Goal: Task Accomplishment & Management: Use online tool/utility

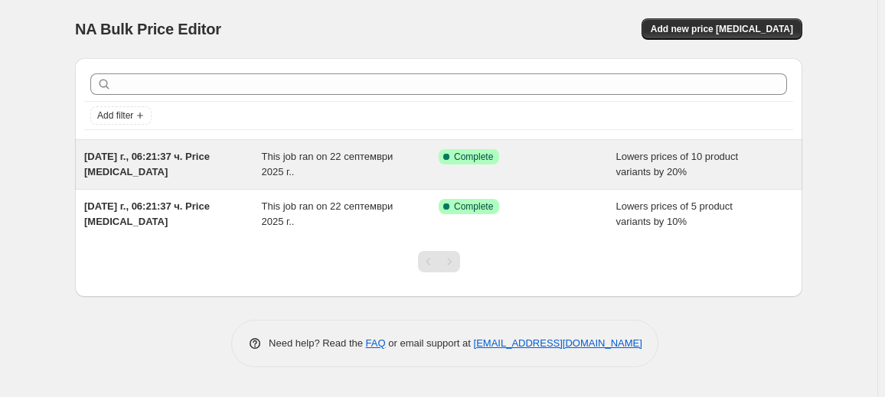
click at [243, 165] on div "22.09.2025 г., 06:21:37 ч. Price change job" at bounding box center [173, 164] width 178 height 31
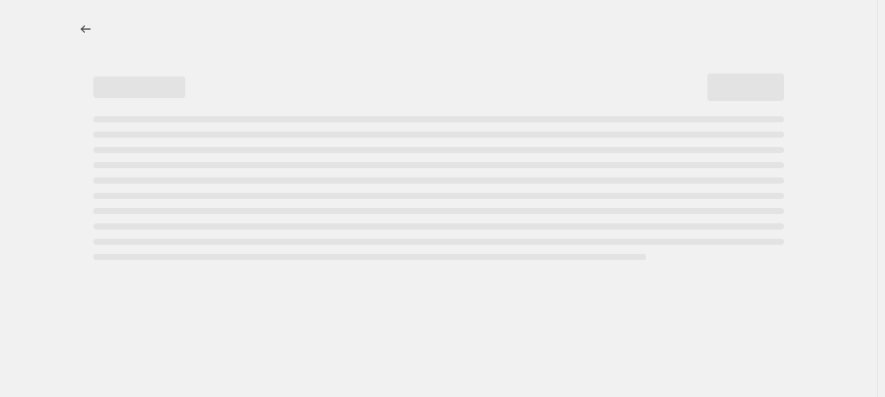
select select "percentage"
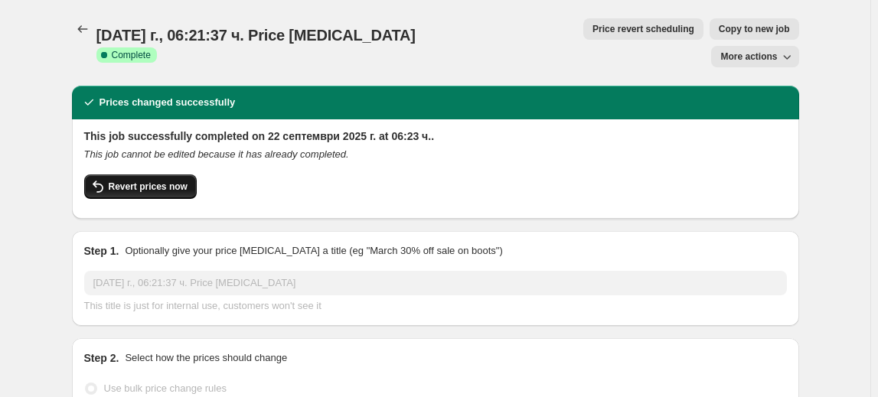
click at [167, 174] on button "Revert prices now" at bounding box center [140, 186] width 112 height 24
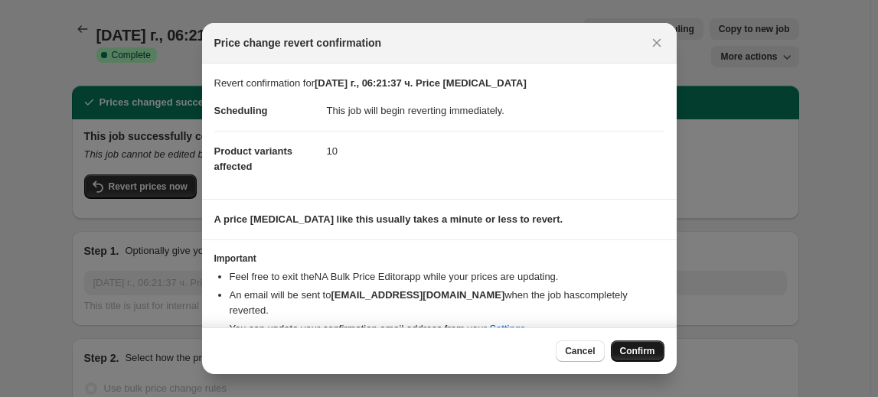
click at [635, 350] on span "Confirm" at bounding box center [637, 351] width 35 height 12
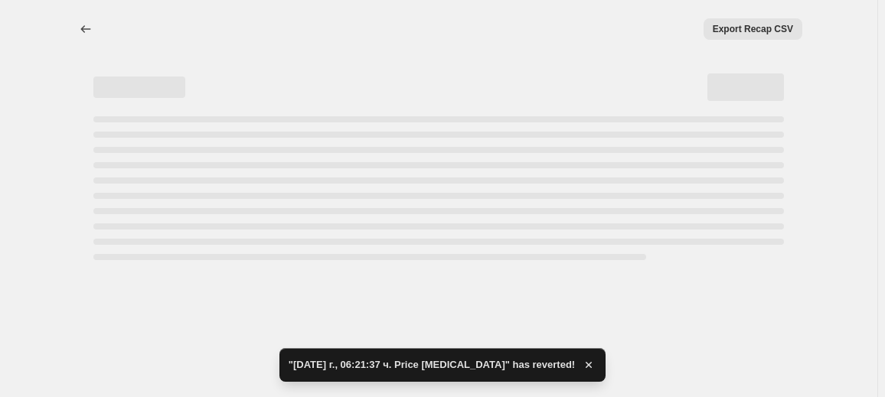
select select "percentage"
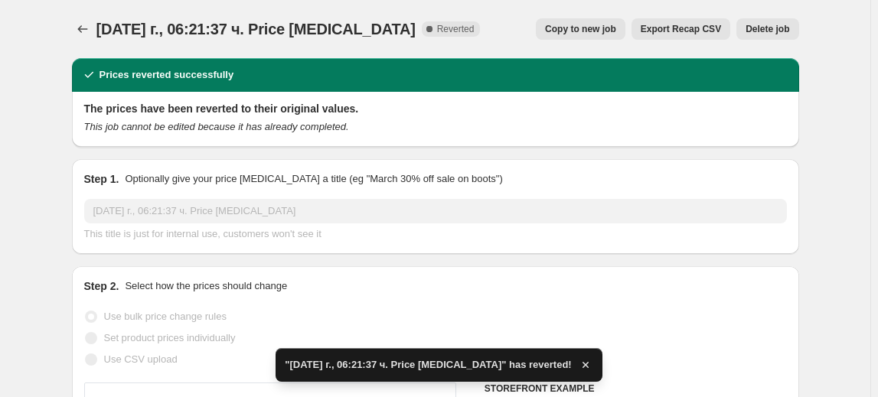
click at [777, 29] on span "Delete job" at bounding box center [767, 29] width 44 height 12
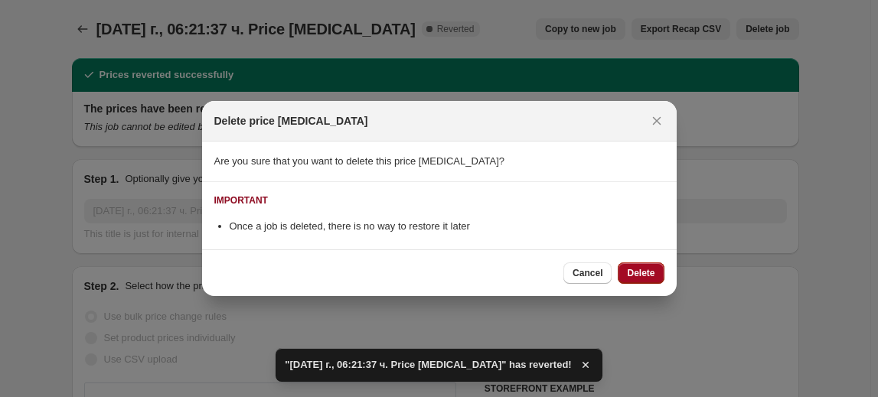
click at [650, 274] on span "Delete" at bounding box center [641, 273] width 28 height 12
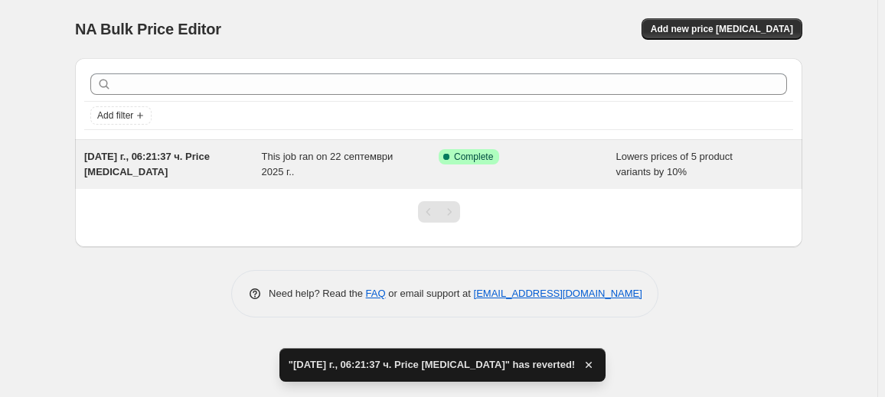
click at [294, 167] on span "This job ran on 22 септември 2025 г.." at bounding box center [328, 164] width 132 height 27
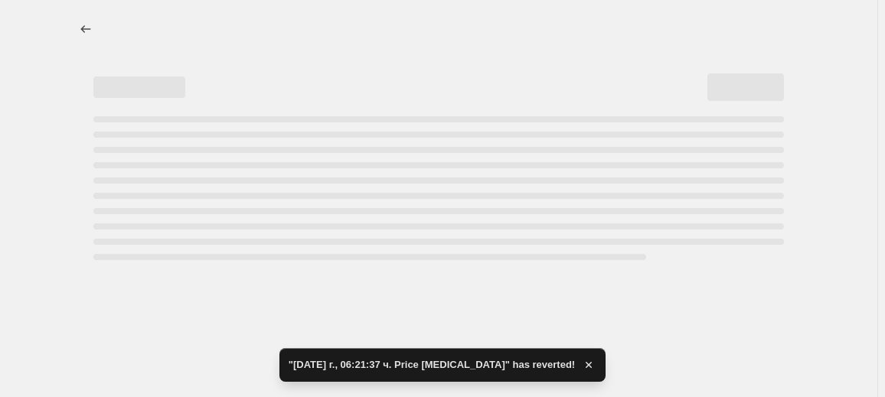
select select "percentage"
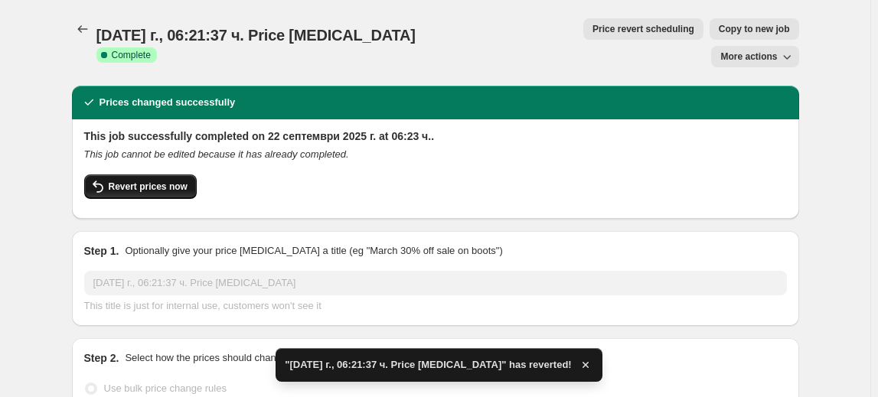
click at [141, 181] on span "Revert prices now" at bounding box center [148, 187] width 79 height 12
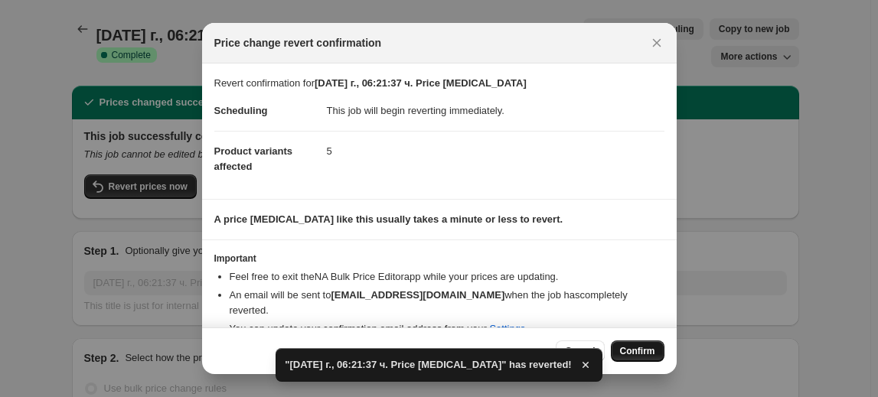
click at [643, 356] on span "Confirm" at bounding box center [637, 351] width 35 height 12
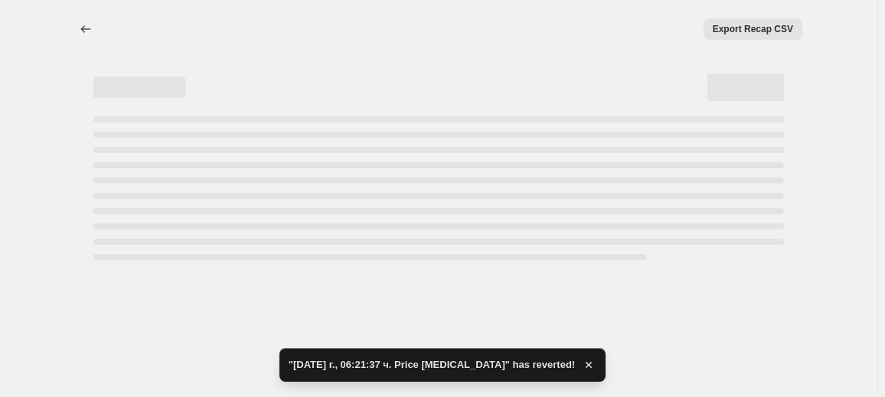
select select "percentage"
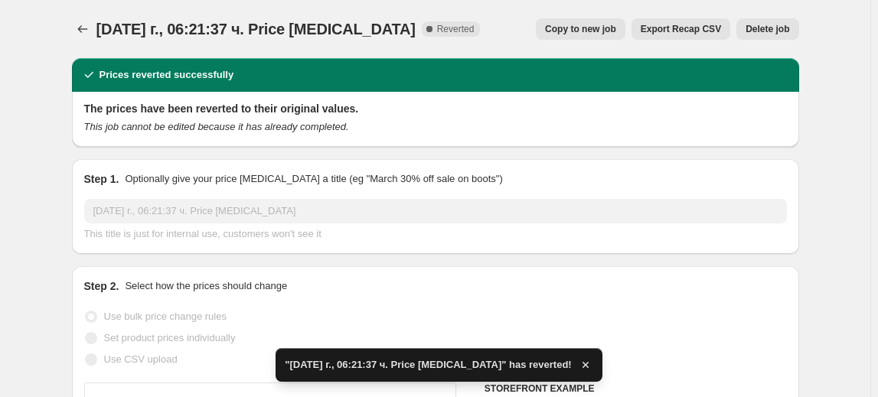
click at [771, 30] on span "Delete job" at bounding box center [767, 29] width 44 height 12
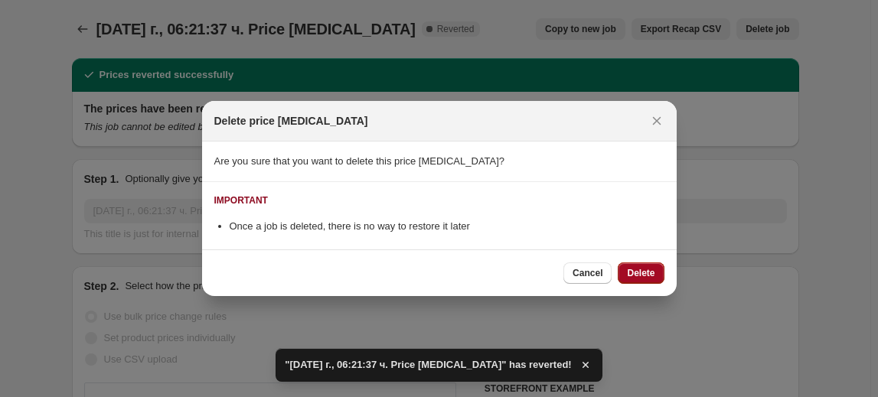
click at [646, 272] on span "Delete" at bounding box center [641, 273] width 28 height 12
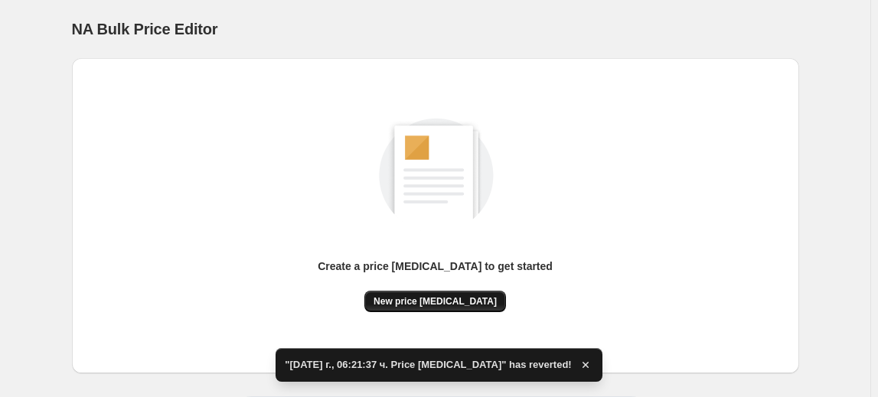
click at [451, 305] on span "New price change job" at bounding box center [434, 301] width 123 height 12
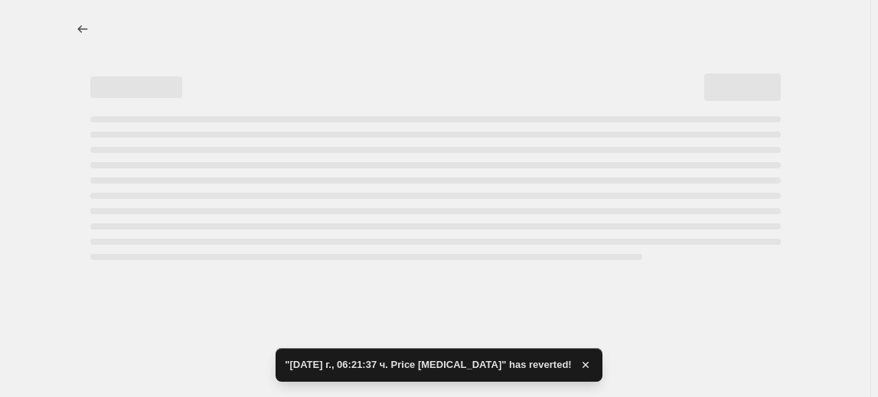
select select "percentage"
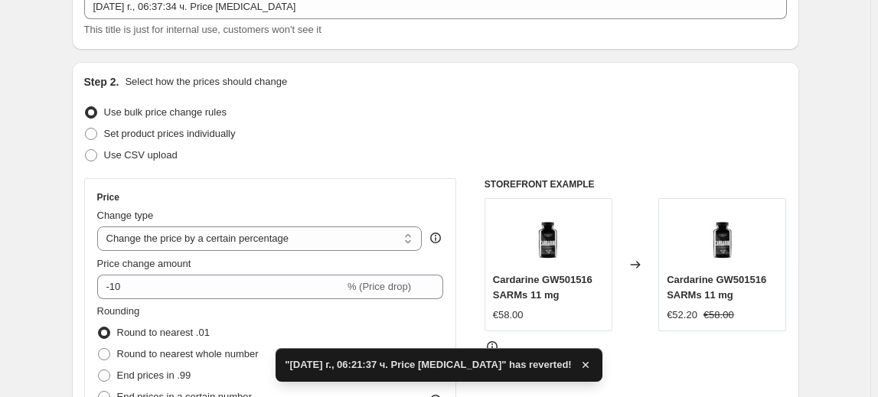
scroll to position [138, 0]
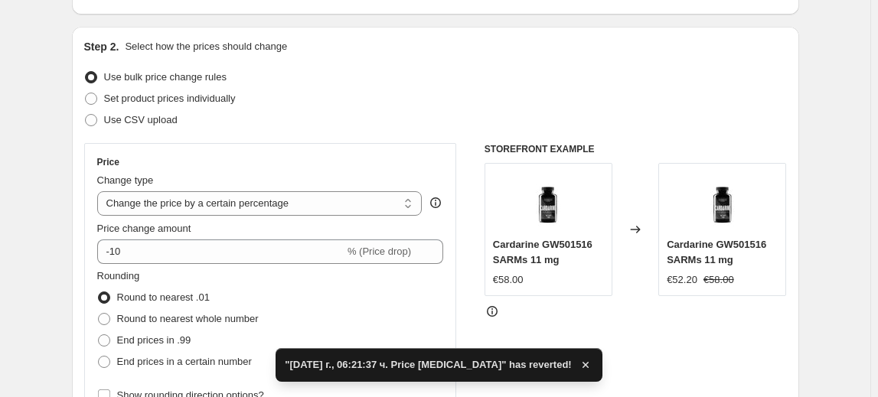
click at [112, 275] on span "Rounding" at bounding box center [118, 275] width 43 height 11
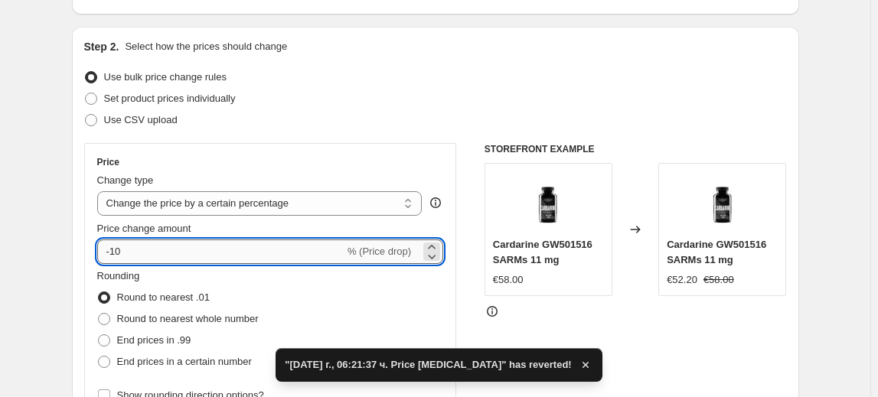
click at [119, 256] on input "-10" at bounding box center [220, 252] width 247 height 24
type input "-30"
click at [158, 280] on fieldset "Rounding Round to nearest .01 Round to nearest whole number End prices in .99 E…" at bounding box center [177, 321] width 161 height 104
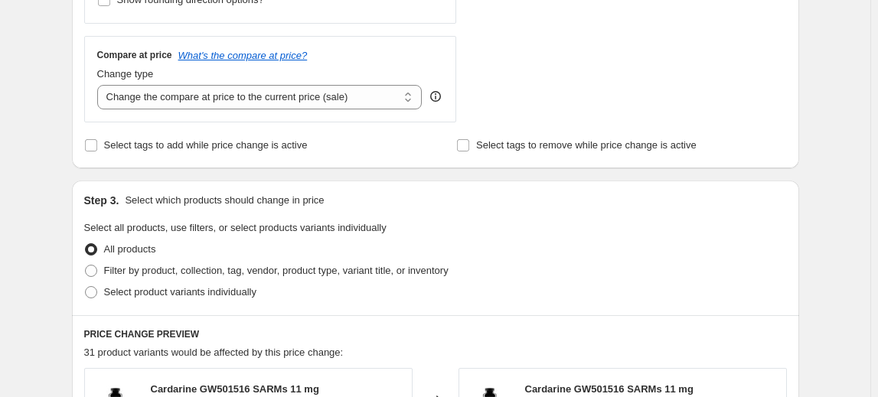
scroll to position [626, 0]
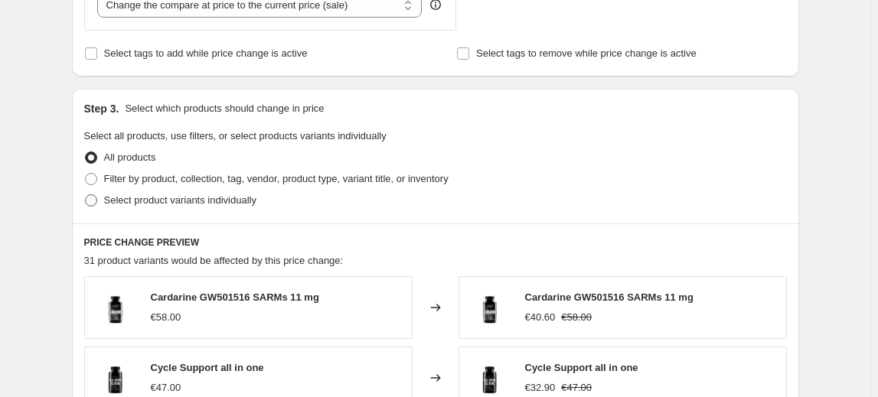
click at [194, 202] on span "Select product variants individually" at bounding box center [180, 199] width 152 height 11
click at [86, 195] on input "Select product variants individually" at bounding box center [85, 194] width 1 height 1
radio input "true"
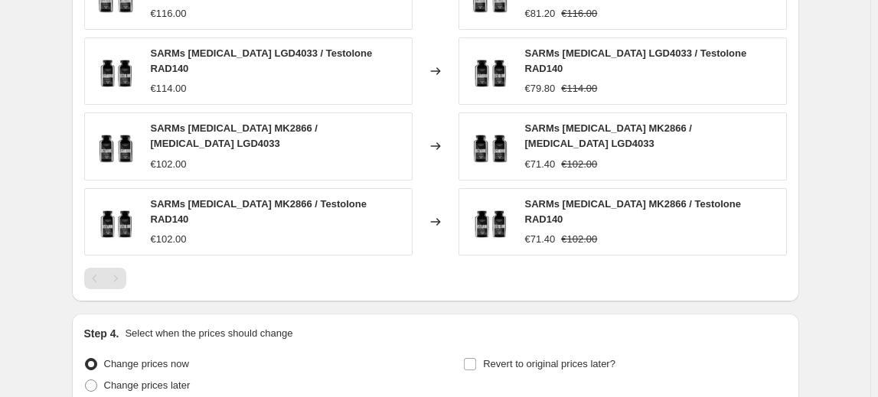
scroll to position [1113, 0]
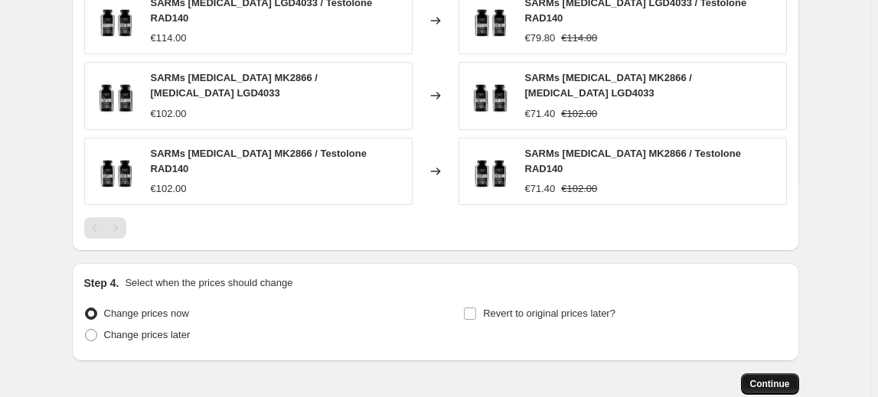
click at [771, 378] on span "Continue" at bounding box center [770, 384] width 40 height 12
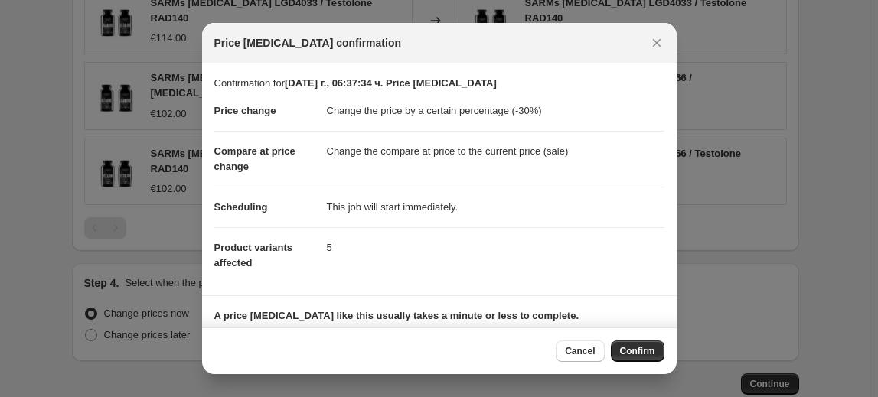
click at [641, 349] on span "Confirm" at bounding box center [637, 351] width 35 height 12
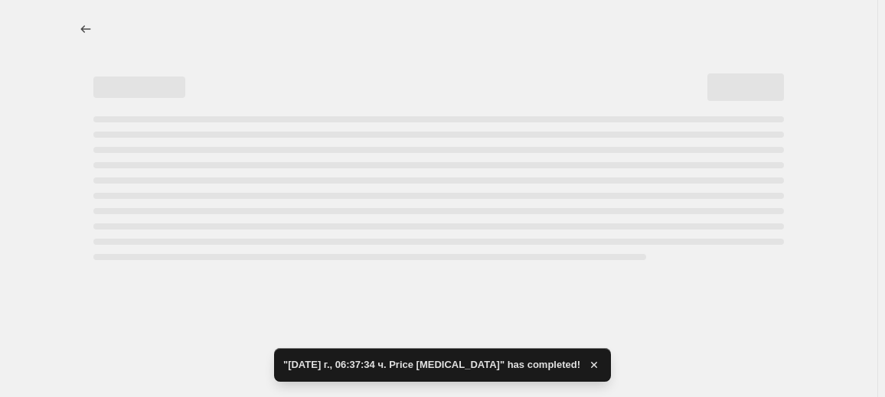
select select "percentage"
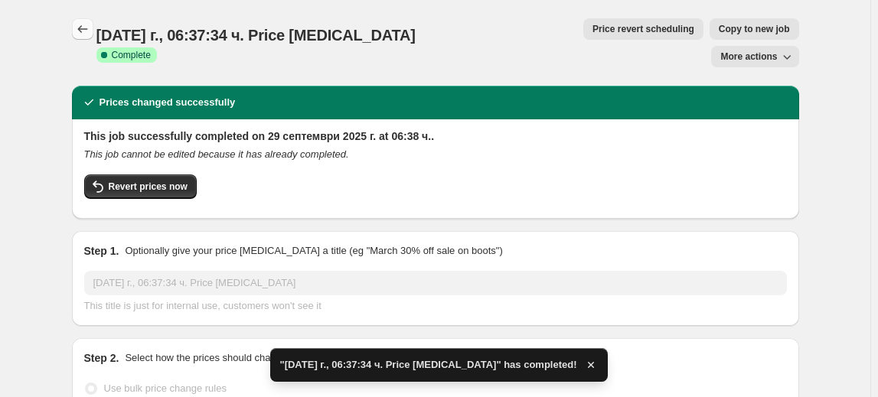
click at [83, 32] on icon "Price change jobs" at bounding box center [82, 28] width 15 height 15
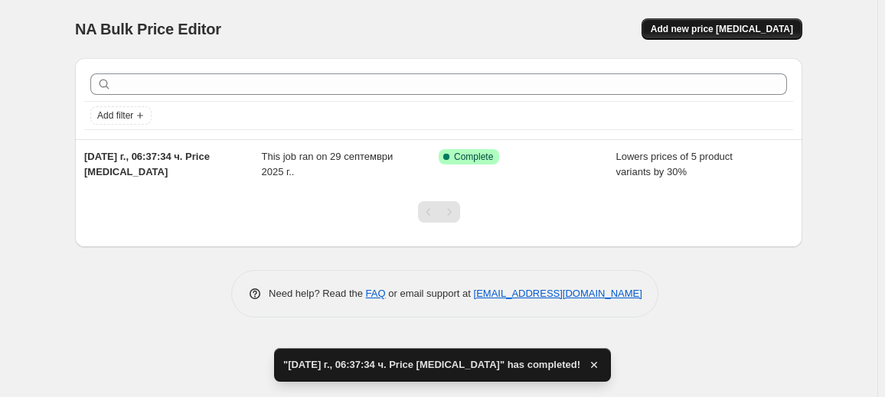
click at [735, 27] on span "Add new price change job" at bounding box center [721, 29] width 142 height 12
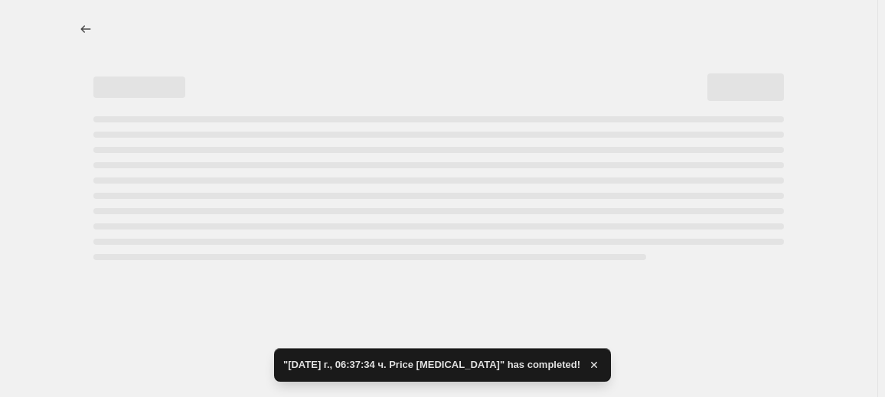
select select "percentage"
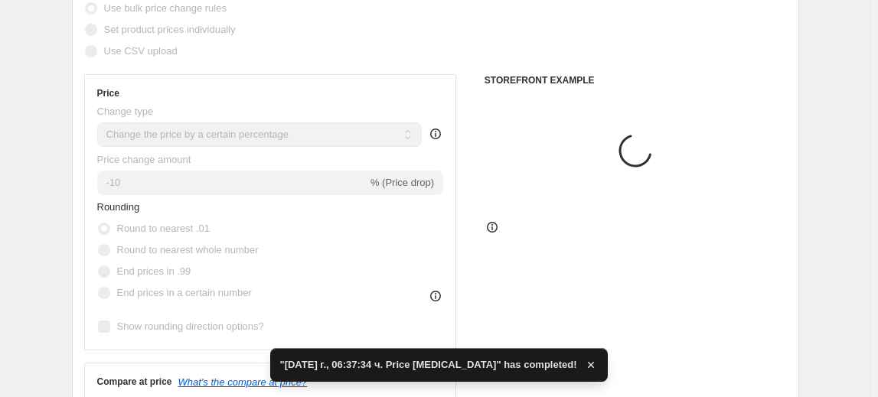
scroll to position [208, 0]
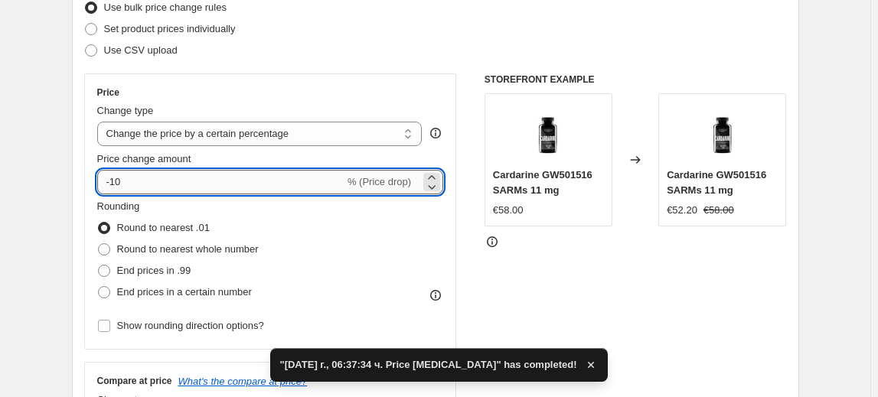
click at [115, 188] on input "-10" at bounding box center [220, 182] width 247 height 24
click at [119, 184] on input "-10" at bounding box center [220, 182] width 247 height 24
type input "-40"
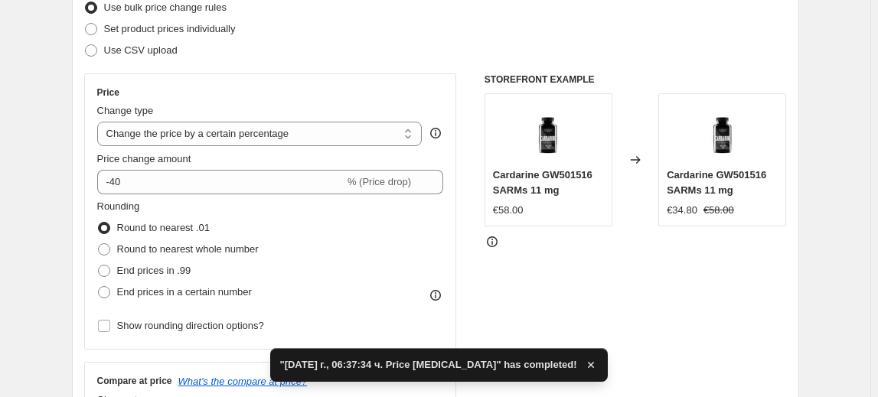
click at [143, 205] on fieldset "Rounding Round to nearest .01 Round to nearest whole number End prices in .99 E…" at bounding box center [177, 251] width 161 height 104
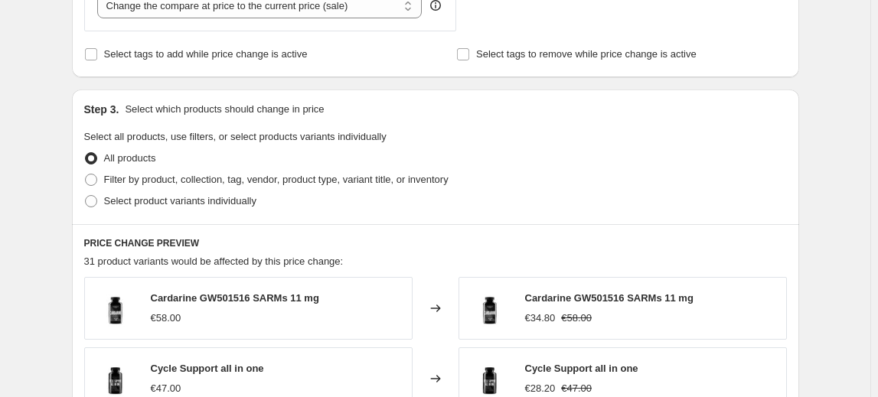
scroll to position [626, 0]
click at [167, 201] on span "Select product variants individually" at bounding box center [180, 199] width 152 height 11
click at [86, 195] on input "Select product variants individually" at bounding box center [85, 194] width 1 height 1
radio input "true"
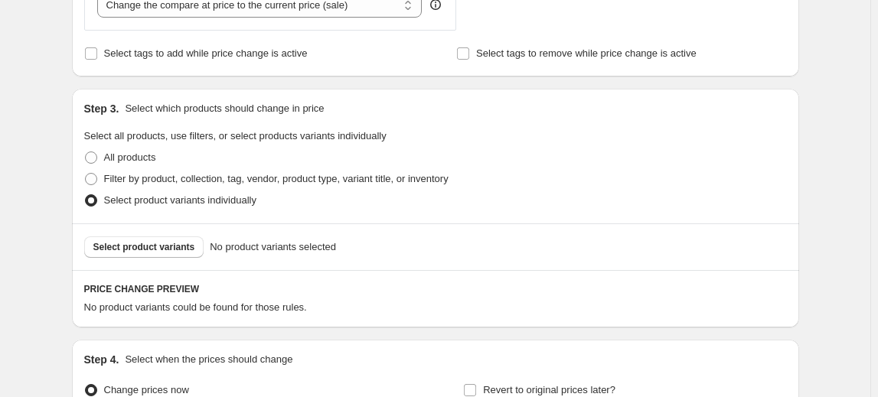
click at [148, 244] on span "Select product variants" at bounding box center [144, 247] width 102 height 12
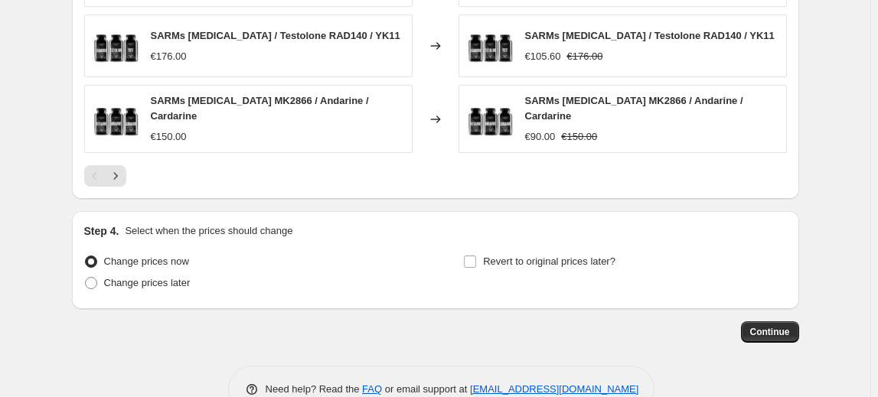
scroll to position [1175, 0]
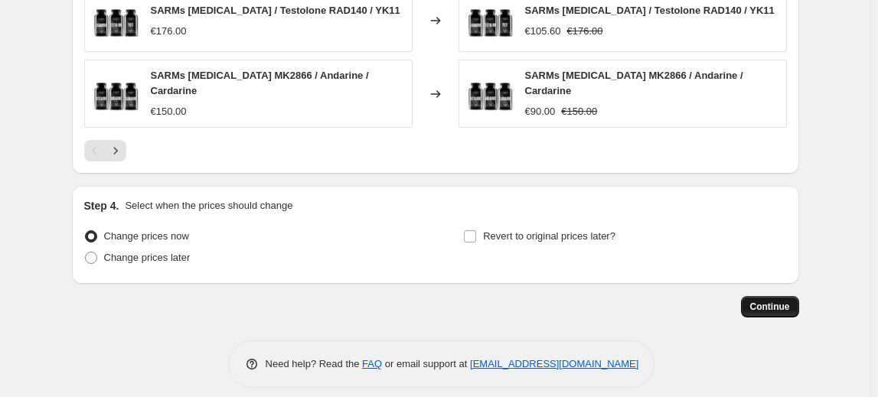
click at [774, 301] on span "Continue" at bounding box center [770, 307] width 40 height 12
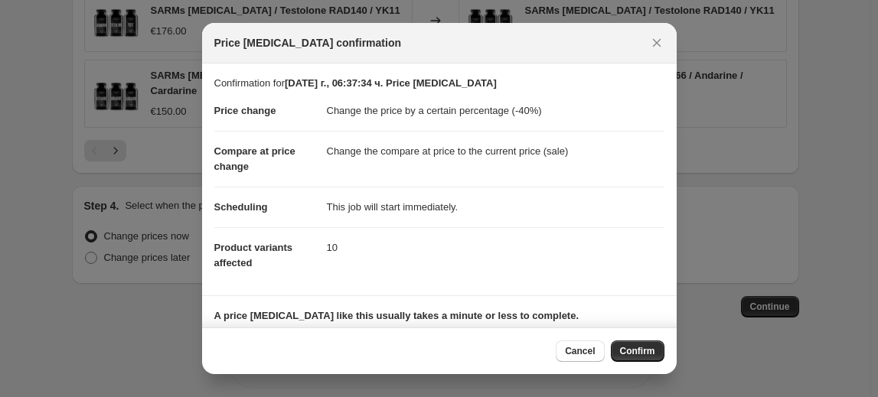
click at [650, 352] on span "Confirm" at bounding box center [637, 351] width 35 height 12
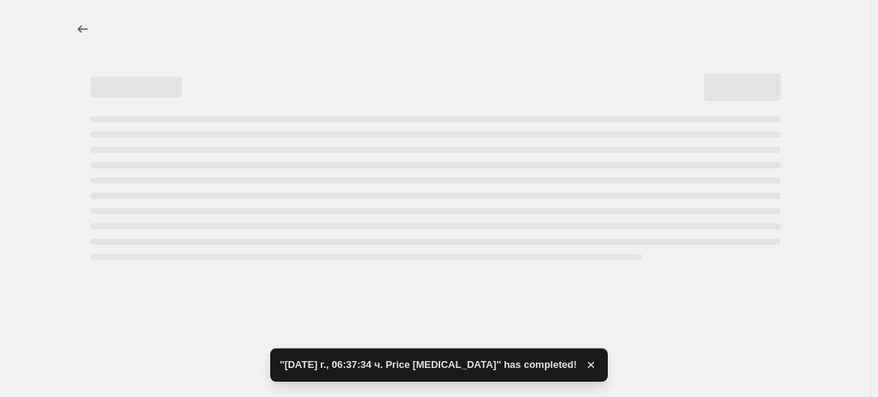
select select "percentage"
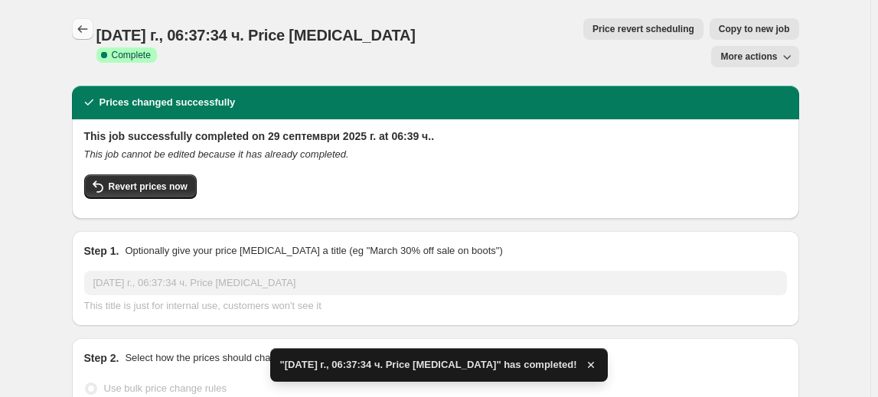
click at [89, 28] on icon "Price change jobs" at bounding box center [82, 28] width 15 height 15
